Goal: Task Accomplishment & Management: Manage account settings

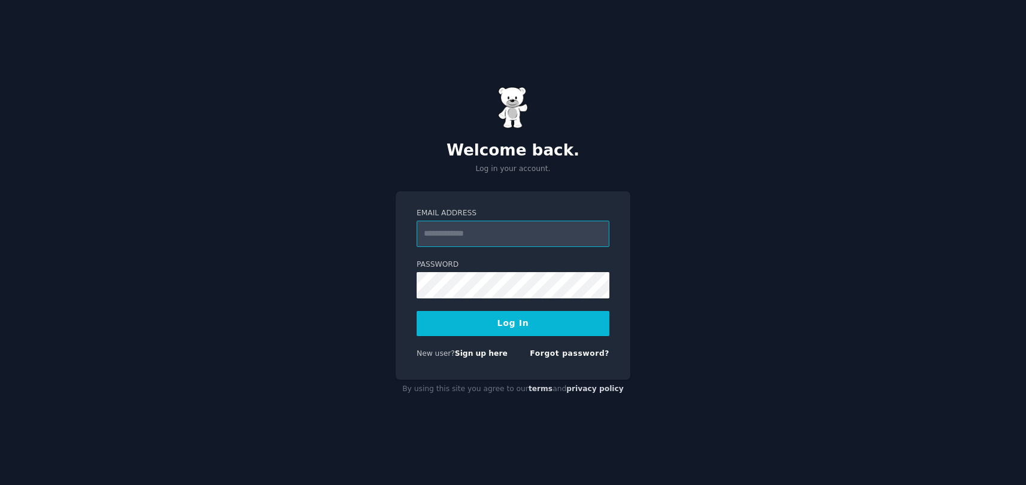
click at [453, 232] on input "Email Address" at bounding box center [512, 234] width 193 height 26
type input "**********"
click at [544, 322] on button "Log In" at bounding box center [512, 323] width 193 height 25
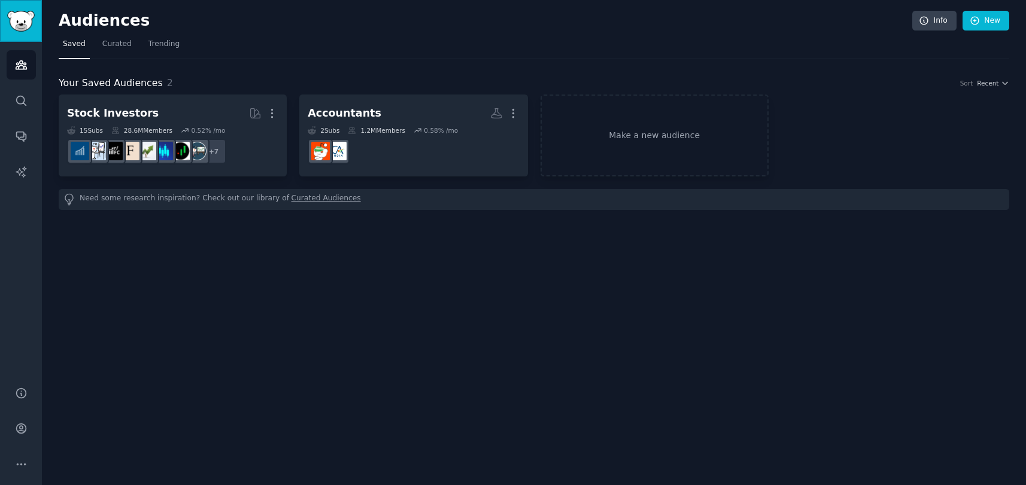
click at [14, 24] on img "Sidebar" at bounding box center [21, 21] width 28 height 21
click at [23, 421] on link "Account" at bounding box center [21, 428] width 29 height 29
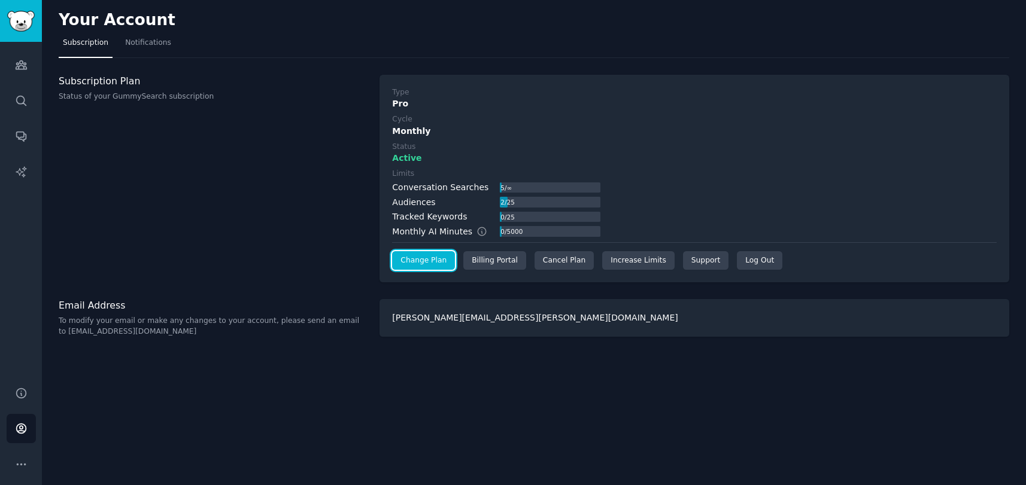
click at [426, 260] on link "Change Plan" at bounding box center [423, 260] width 63 height 19
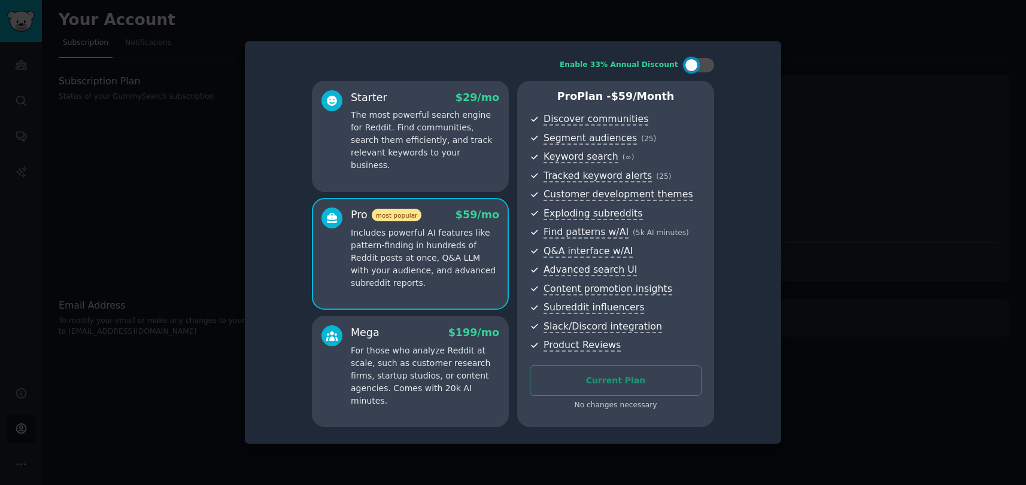
click at [808, 196] on div at bounding box center [513, 242] width 1026 height 485
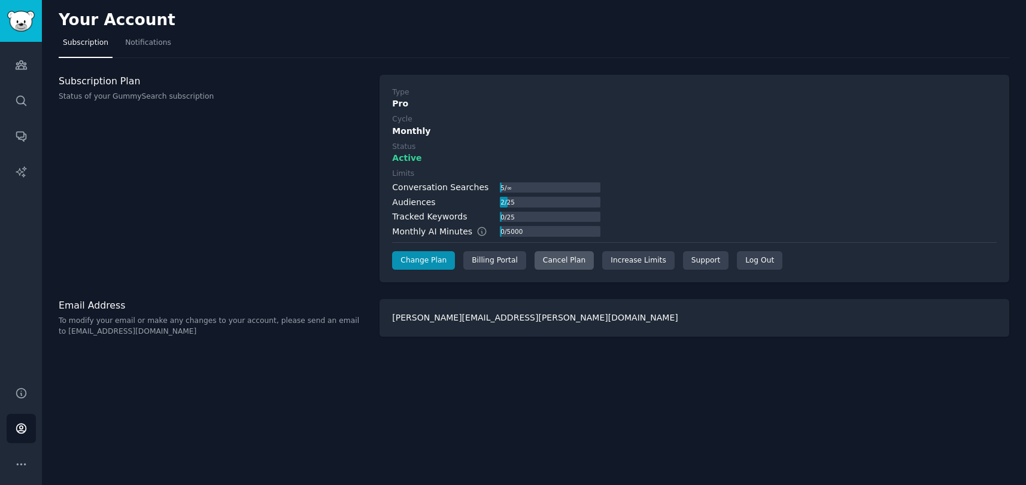
click at [545, 261] on div "Cancel Plan" at bounding box center [563, 260] width 59 height 19
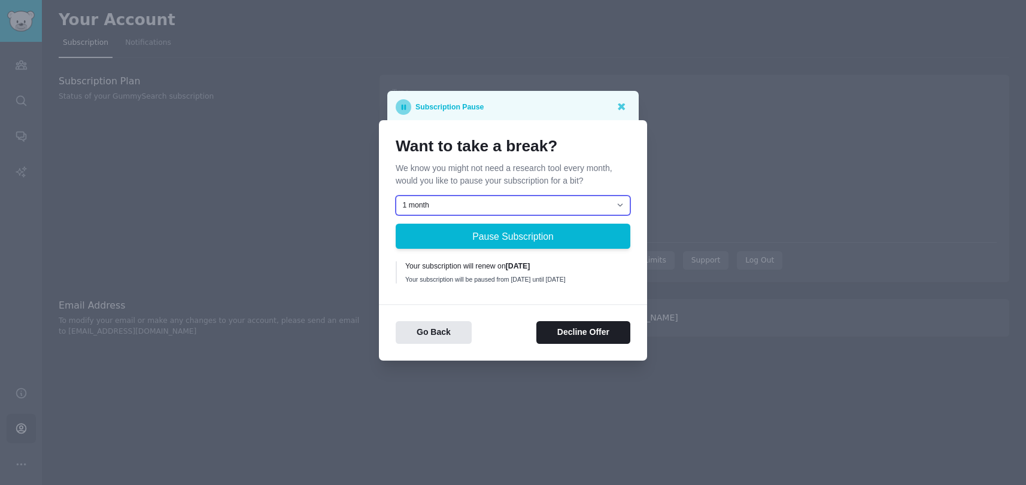
click at [517, 202] on select "1 month 2 months 3 months Choose a custom date to resume" at bounding box center [513, 206] width 235 height 20
click at [597, 156] on div "Want to take a break? We know you might not need a research tool every month, w…" at bounding box center [513, 162] width 235 height 50
click at [549, 330] on button "Decline Offer" at bounding box center [583, 332] width 94 height 23
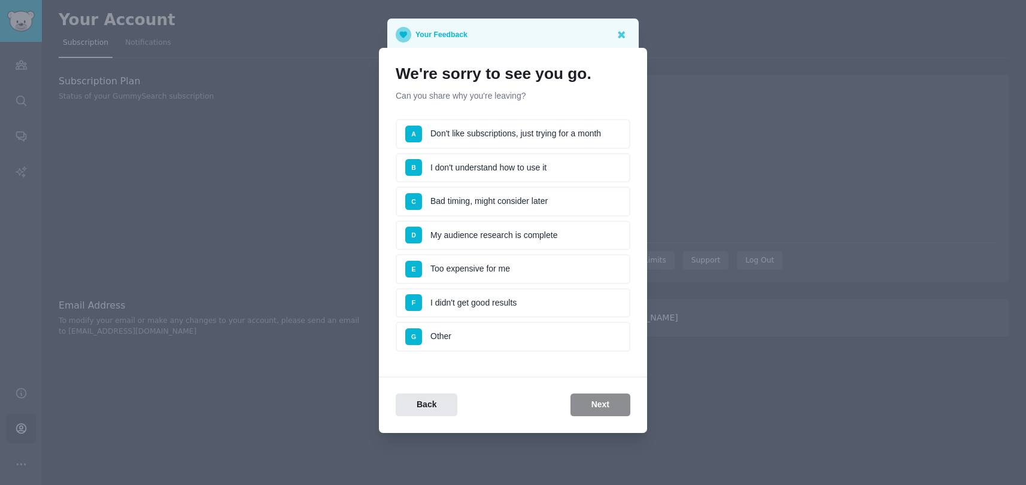
click at [595, 200] on li "C Bad timing, might consider later" at bounding box center [513, 202] width 235 height 30
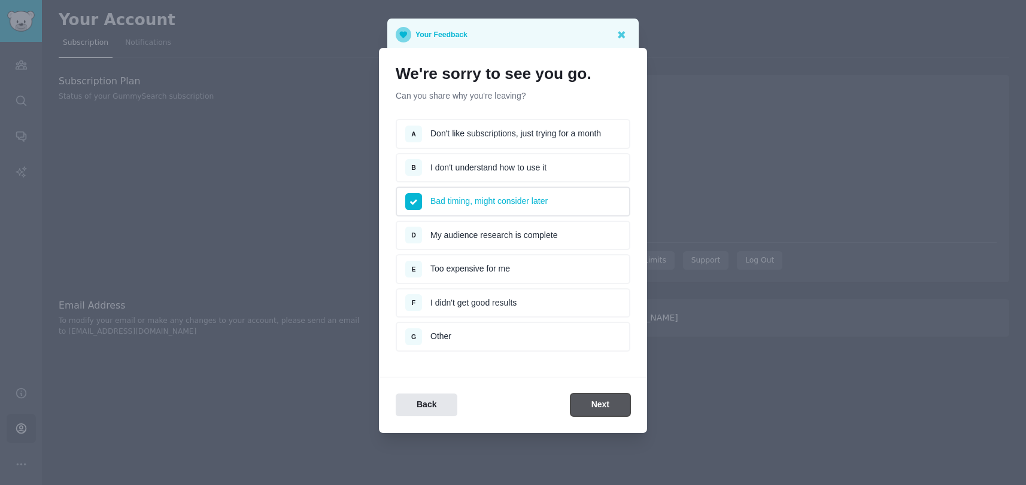
click at [607, 397] on button "Next" at bounding box center [600, 405] width 60 height 23
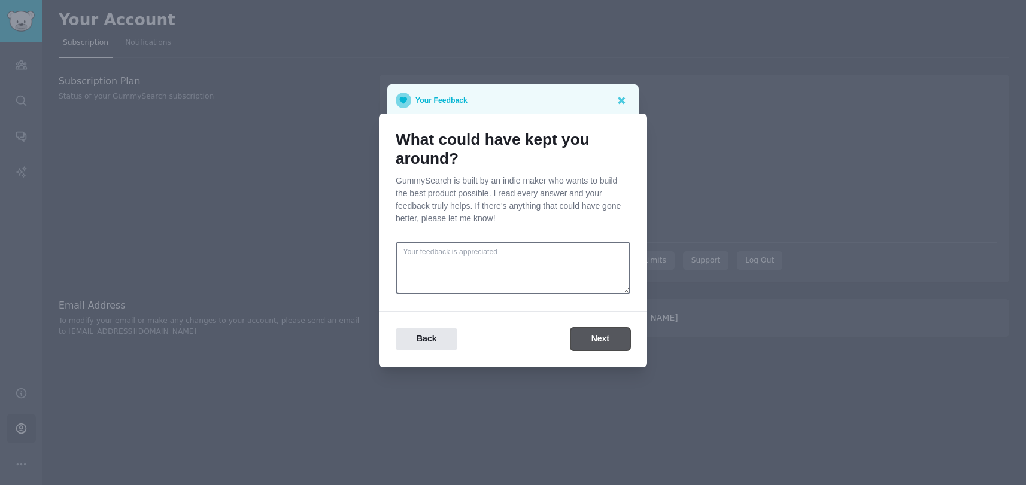
click at [583, 339] on button "Next" at bounding box center [600, 339] width 60 height 23
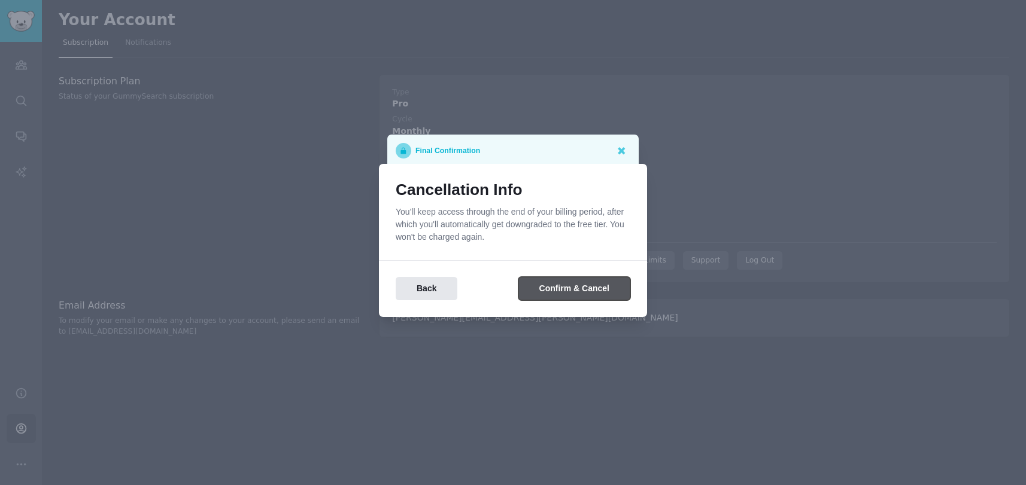
click at [543, 291] on button "Confirm & Cancel" at bounding box center [574, 288] width 112 height 23
